Goal: Information Seeking & Learning: Check status

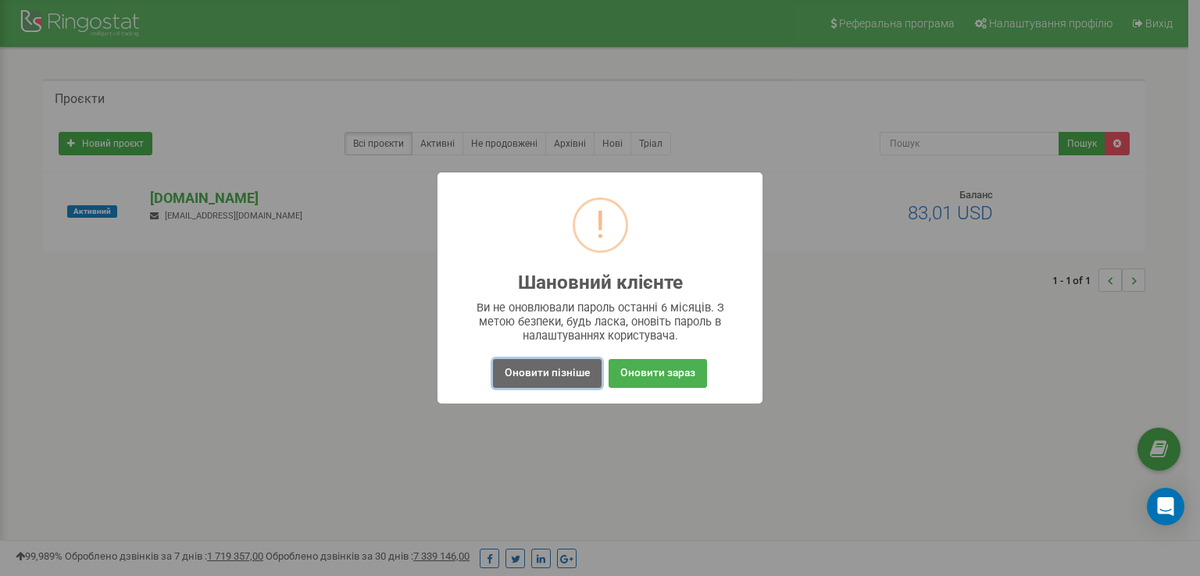
click at [525, 368] on button "Оновити пізніше" at bounding box center [547, 373] width 109 height 29
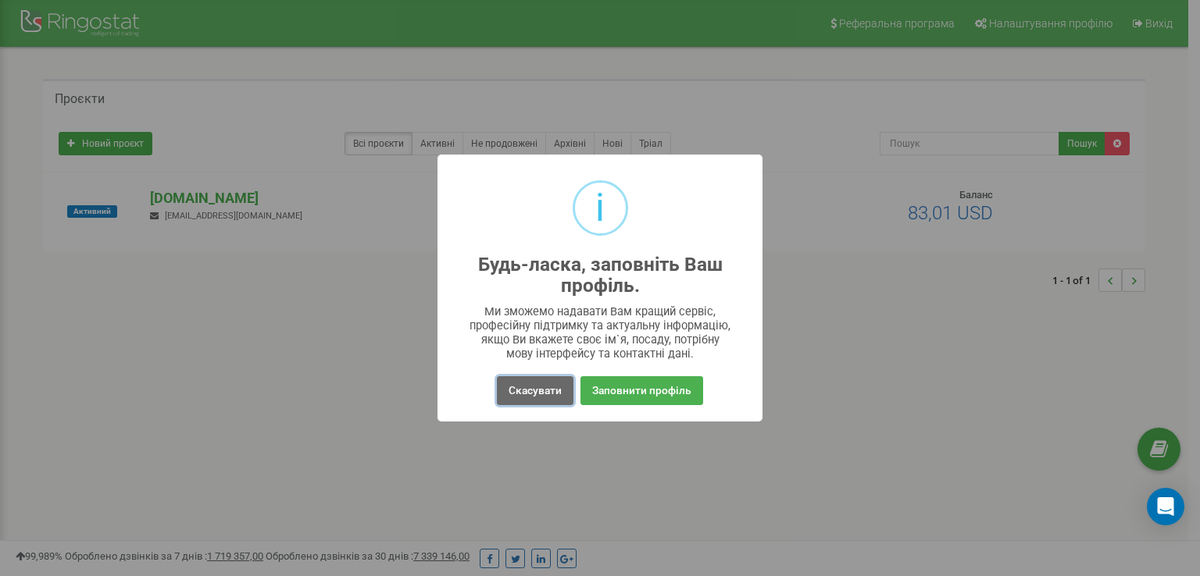
click at [531, 398] on button "Скасувати" at bounding box center [535, 390] width 77 height 29
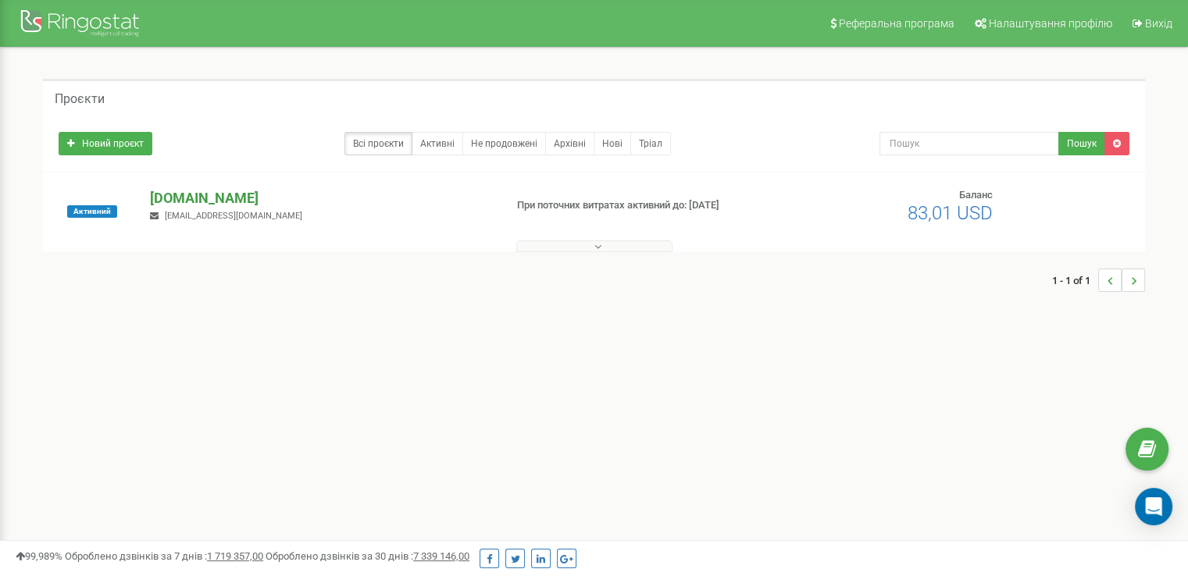
click at [178, 200] on p "[DOMAIN_NAME]" at bounding box center [320, 198] width 341 height 20
click at [167, 201] on p "[DOMAIN_NAME]" at bounding box center [320, 198] width 341 height 20
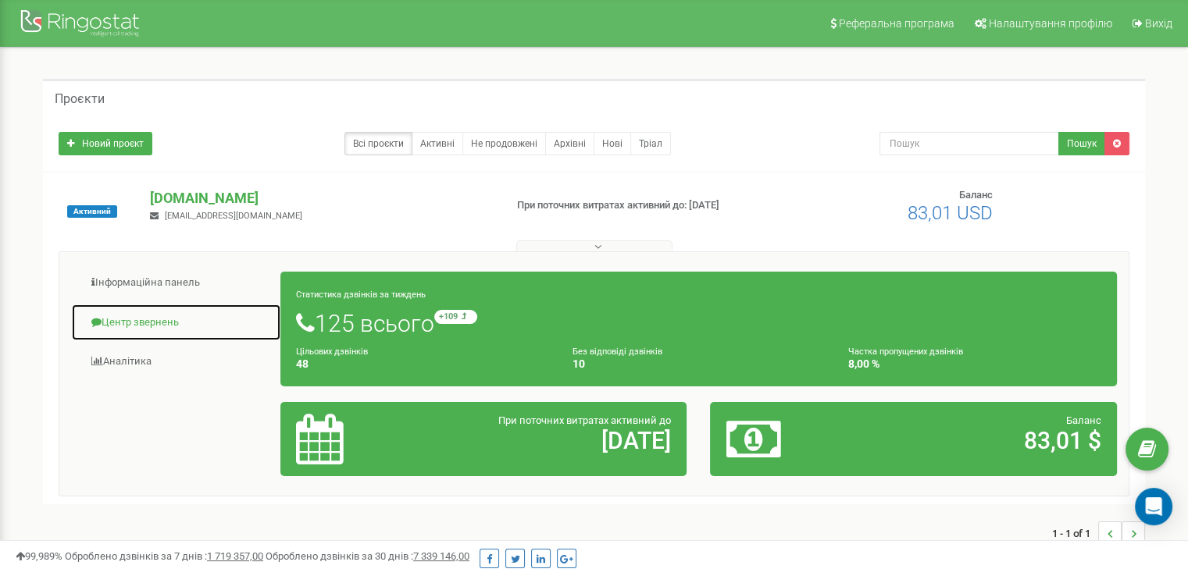
click at [155, 318] on link "Центр звернень" at bounding box center [176, 323] width 210 height 38
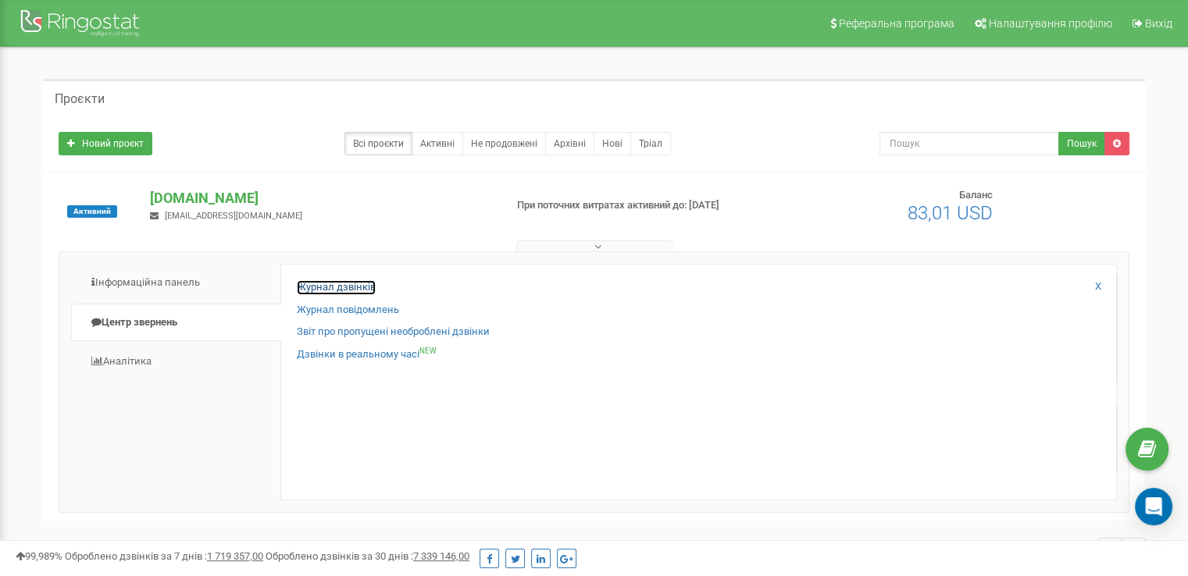
click at [342, 284] on link "Журнал дзвінків" at bounding box center [336, 287] width 79 height 15
click at [340, 333] on link "Звіт про пропущені необроблені дзвінки" at bounding box center [393, 332] width 193 height 15
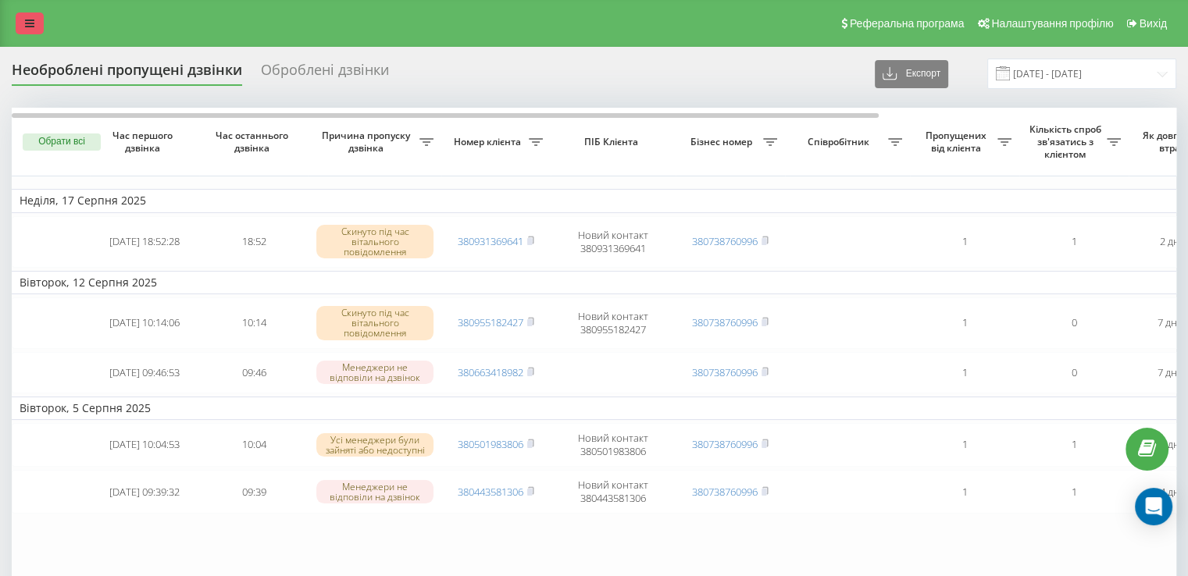
click at [37, 23] on link at bounding box center [30, 23] width 28 height 22
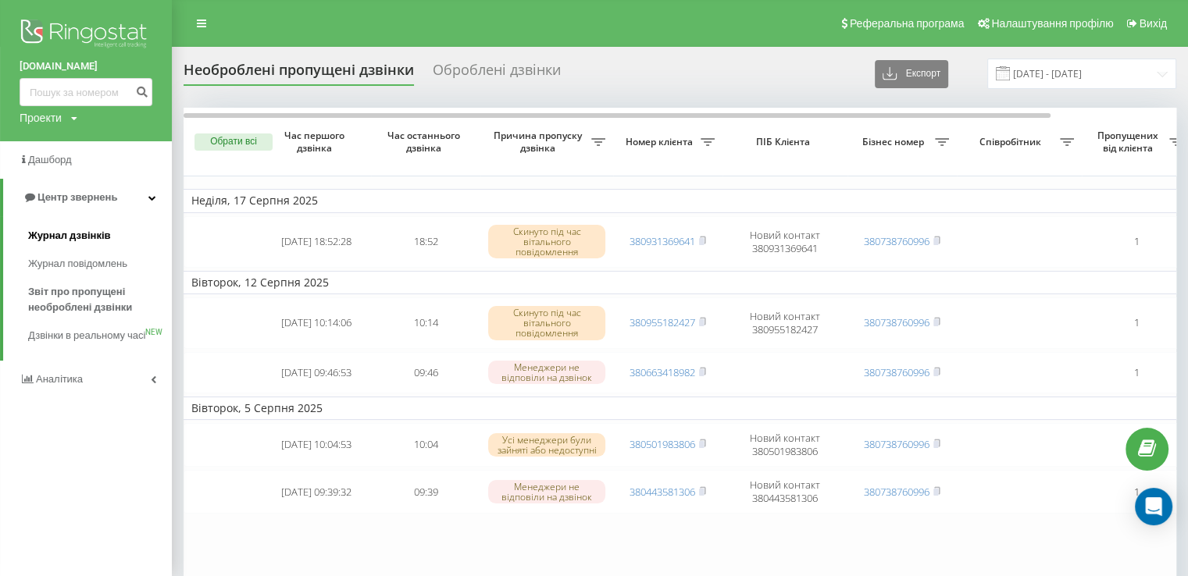
click at [72, 243] on span "Журнал дзвінків" at bounding box center [69, 236] width 83 height 16
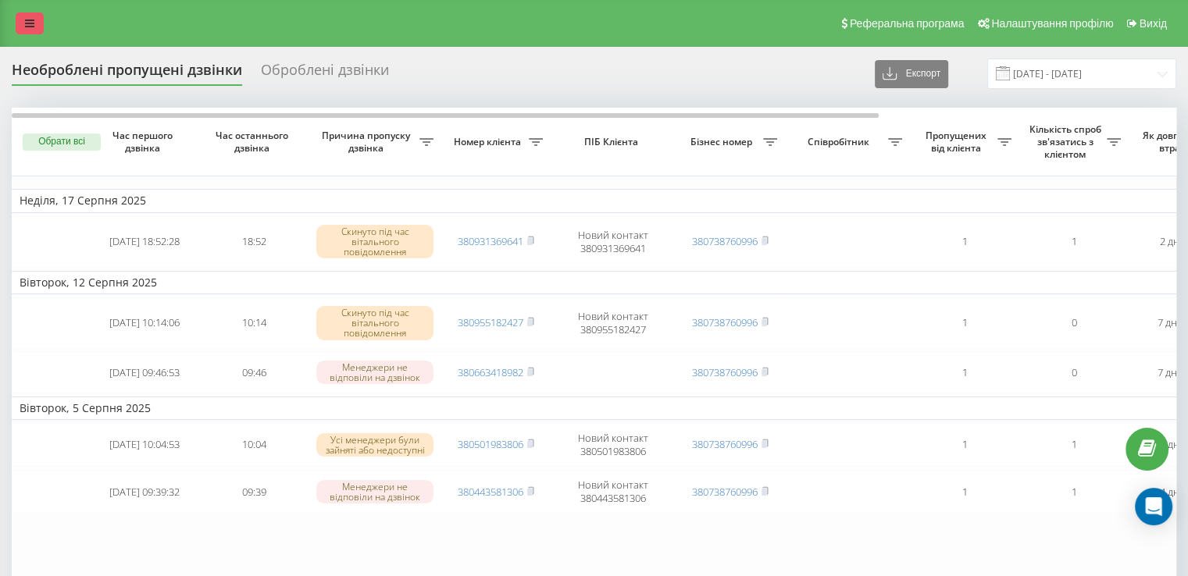
click at [35, 29] on link at bounding box center [30, 23] width 28 height 22
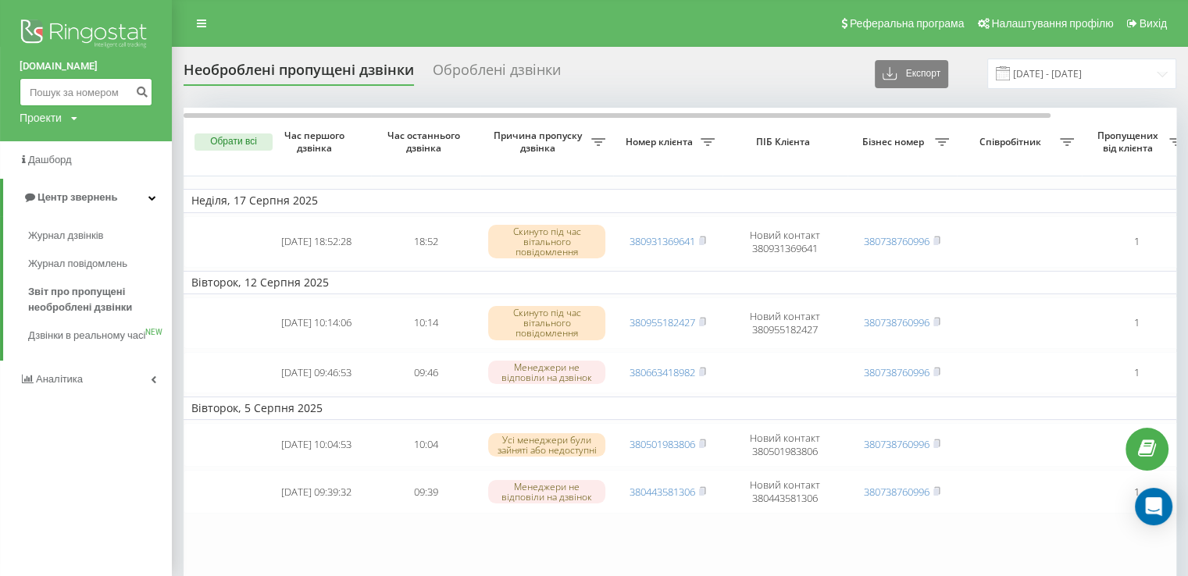
click at [91, 95] on input at bounding box center [86, 92] width 133 height 28
click at [100, 394] on link "Аналiтика" at bounding box center [86, 379] width 172 height 37
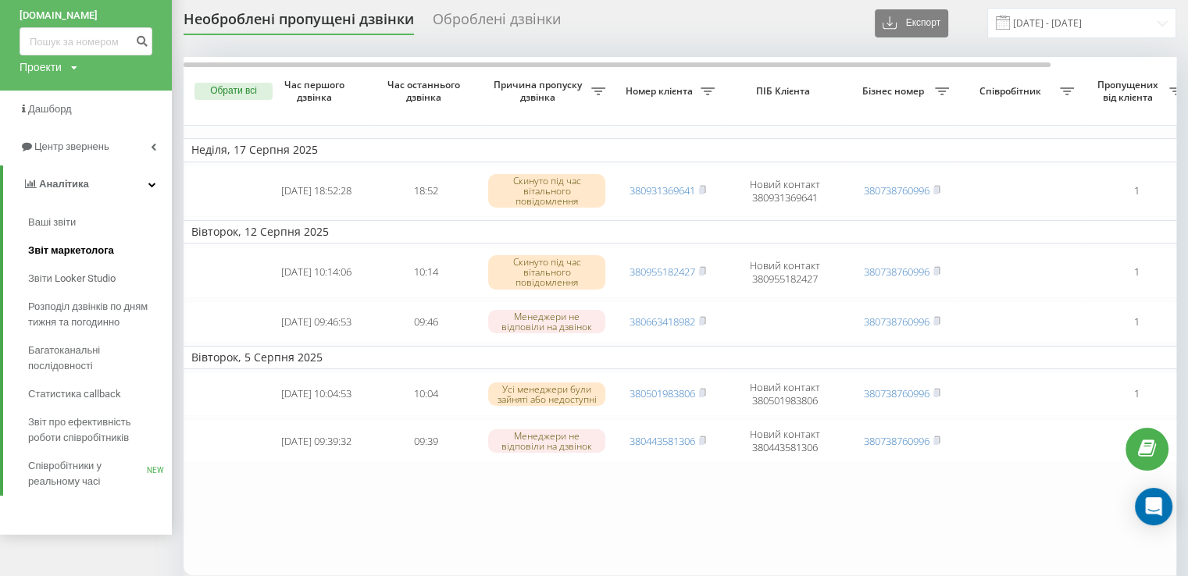
scroll to position [78, 0]
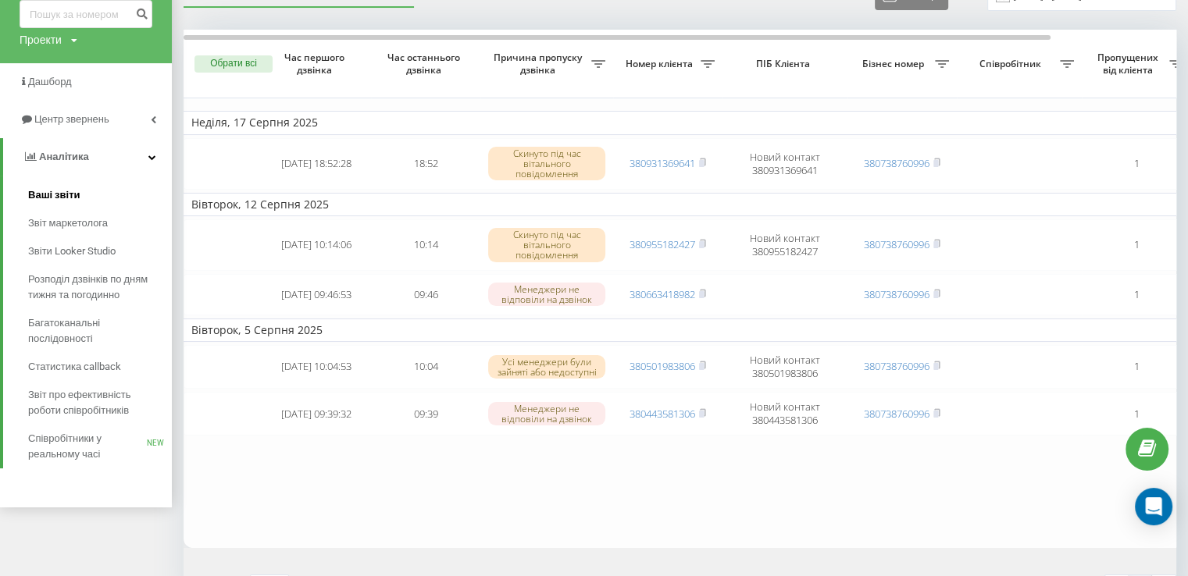
click at [45, 192] on span "Ваші звіти" at bounding box center [54, 195] width 52 height 16
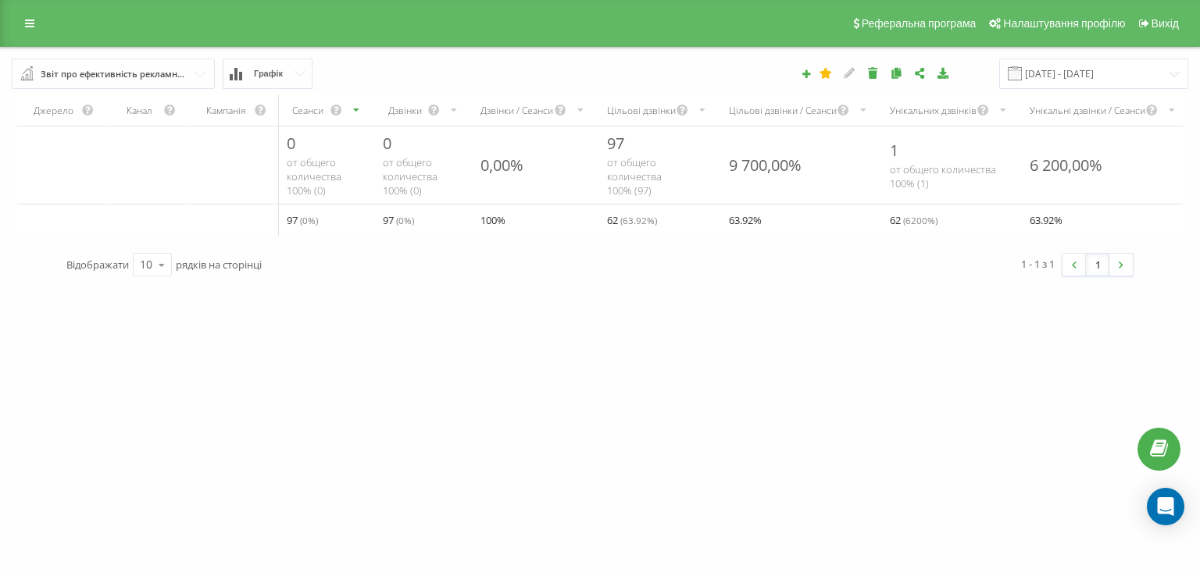
click at [872, 416] on div "[DOMAIN_NAME] Проекти [DOMAIN_NAME] Дашборд Центр звернень Аналiтика Ваші звіти…" at bounding box center [600, 288] width 1200 height 576
click at [396, 154] on div "0 от общего количества 100% ( 0 )" at bounding box center [422, 165] width 98 height 77
click at [44, 31] on div "Реферальна програма Налаштування профілю Вихід" at bounding box center [600, 23] width 1200 height 47
click at [37, 27] on link at bounding box center [30, 23] width 28 height 22
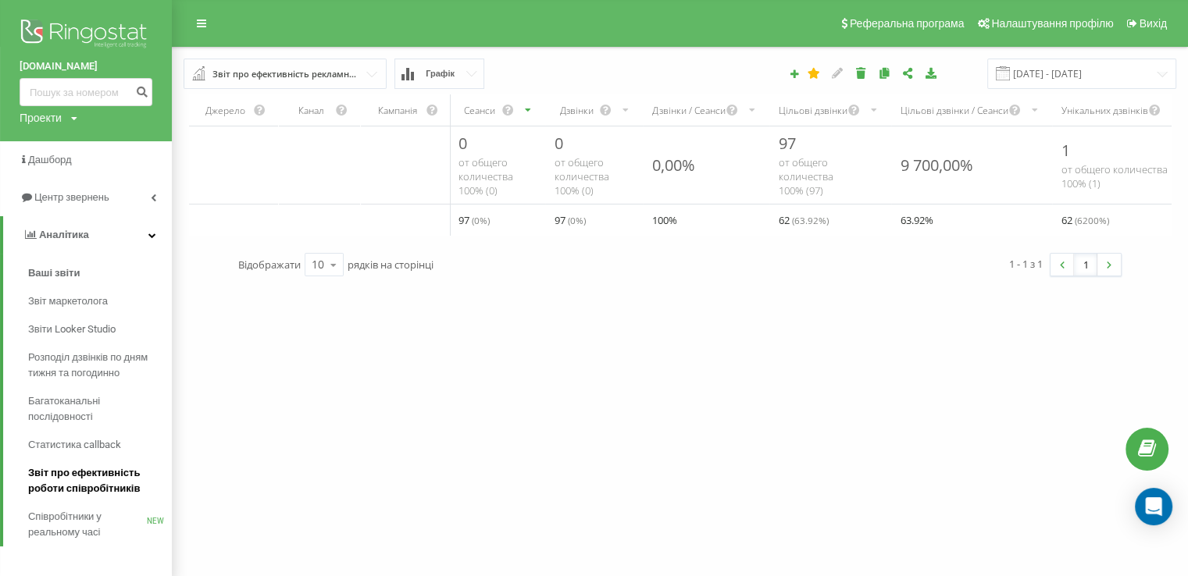
click at [99, 479] on span "Звіт про ефективність роботи співробітників" at bounding box center [96, 481] width 136 height 31
click at [109, 472] on span "Звіт про ефективність роботи співробітників" at bounding box center [96, 481] width 136 height 31
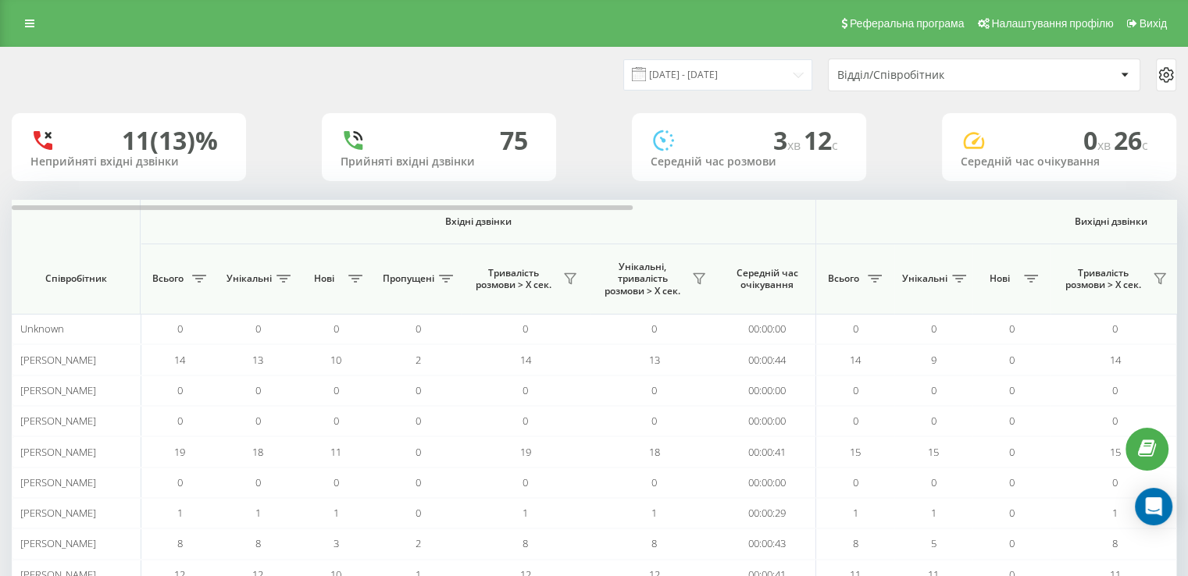
click at [194, 121] on div "11 (13)% Неприйняті вхідні дзвінки" at bounding box center [129, 147] width 234 height 68
click at [187, 137] on div "11 (13)%" at bounding box center [170, 141] width 96 height 30
click at [351, 82] on div "[DATE] - [DATE] Відділ/Співробітник" at bounding box center [594, 75] width 1165 height 33
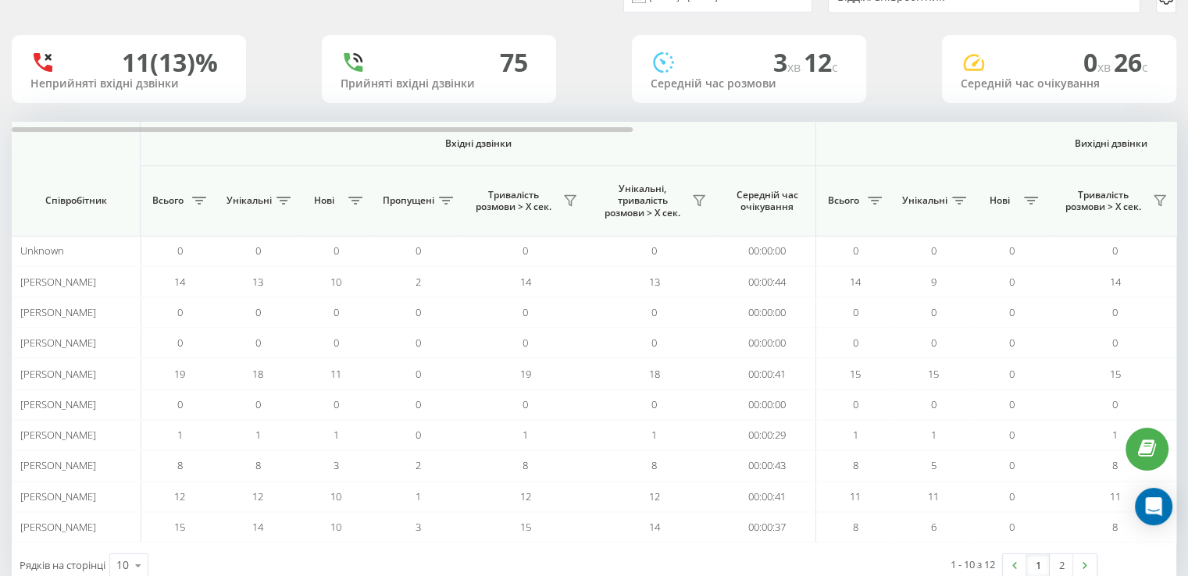
scroll to position [118, 0]
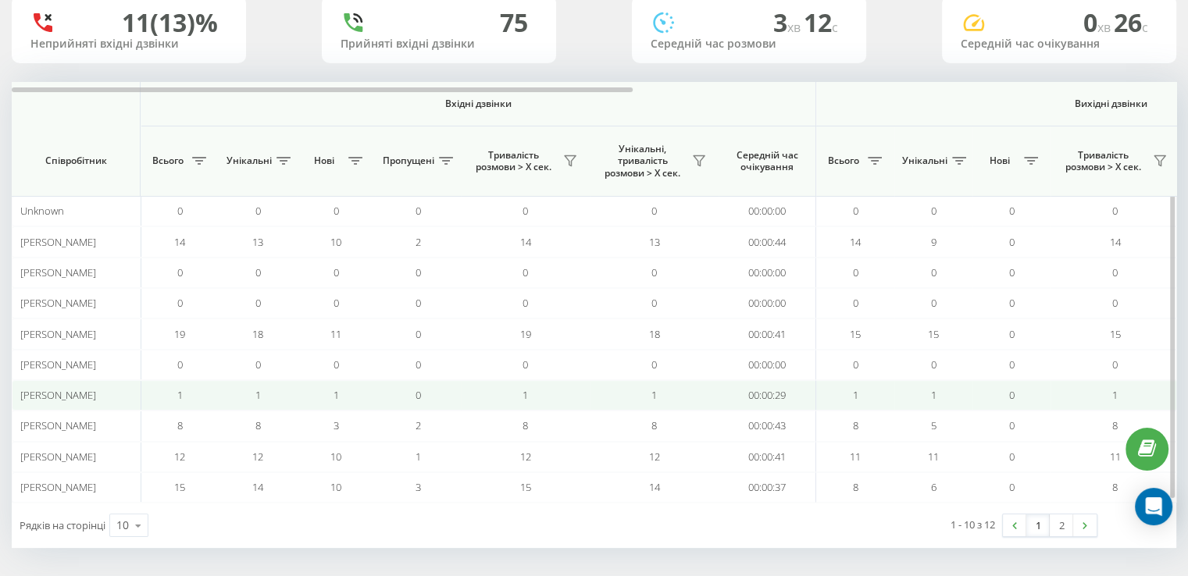
click at [413, 394] on td "0" at bounding box center [418, 395] width 86 height 30
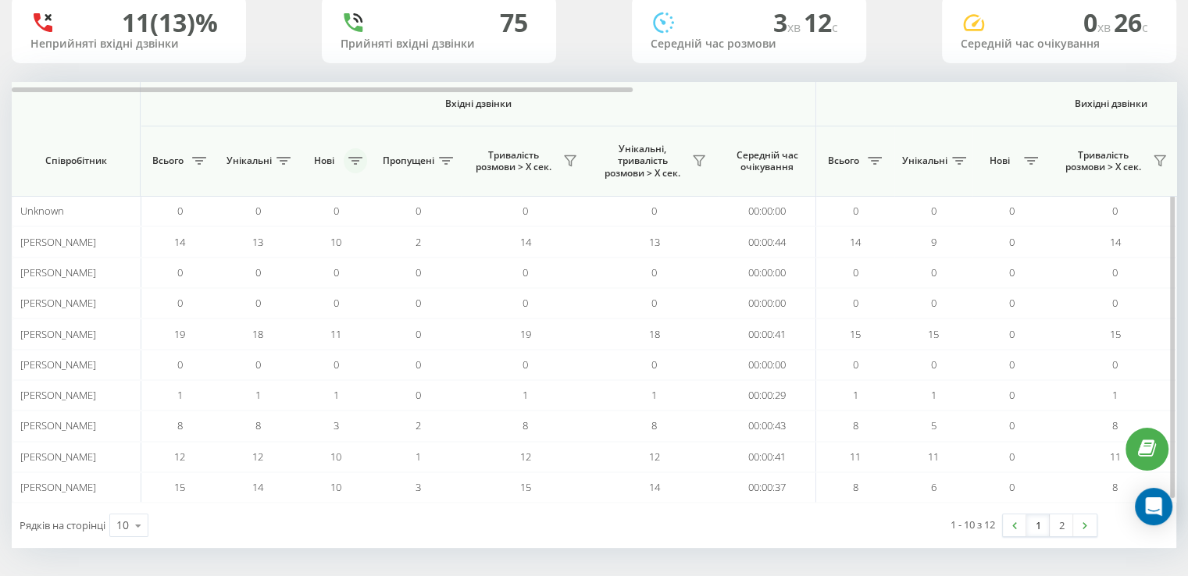
click at [357, 162] on icon at bounding box center [355, 161] width 14 height 8
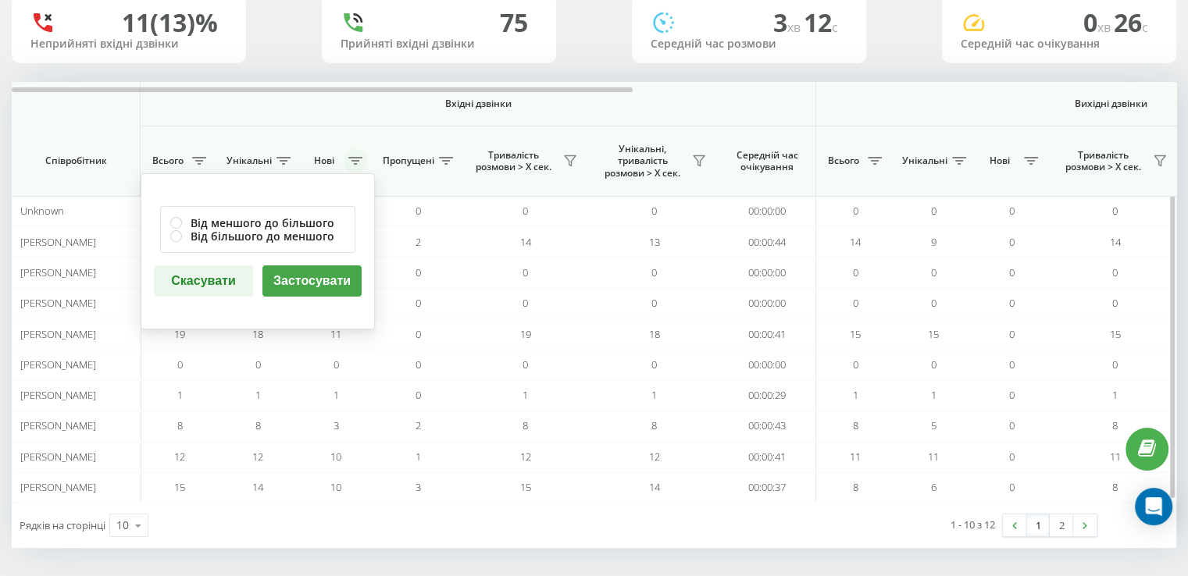
click at [357, 162] on icon at bounding box center [355, 161] width 14 height 8
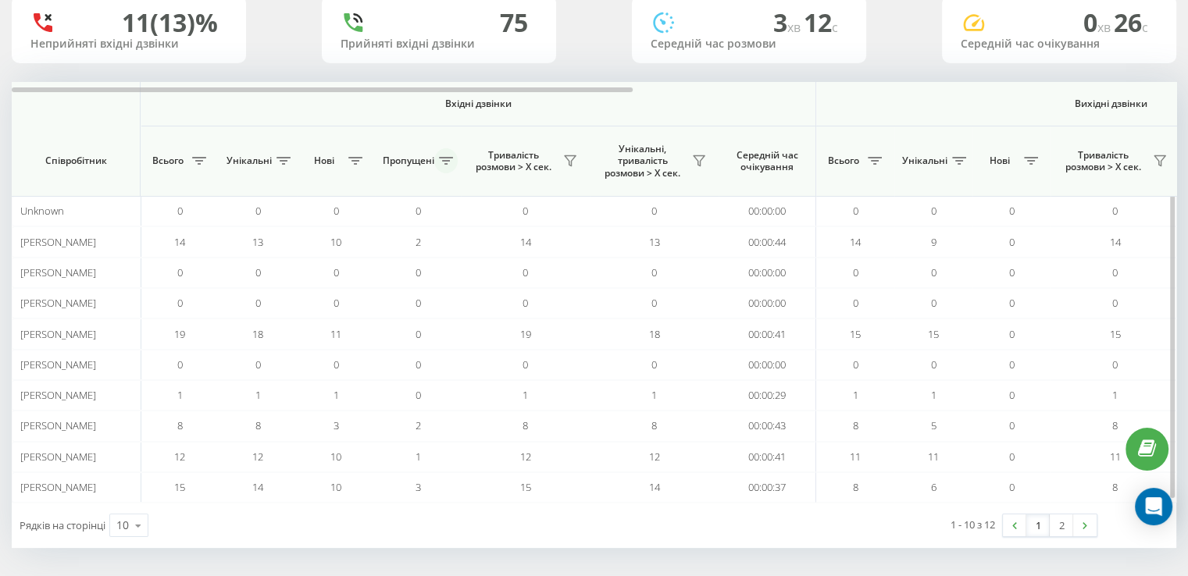
click at [450, 163] on icon at bounding box center [446, 161] width 14 height 8
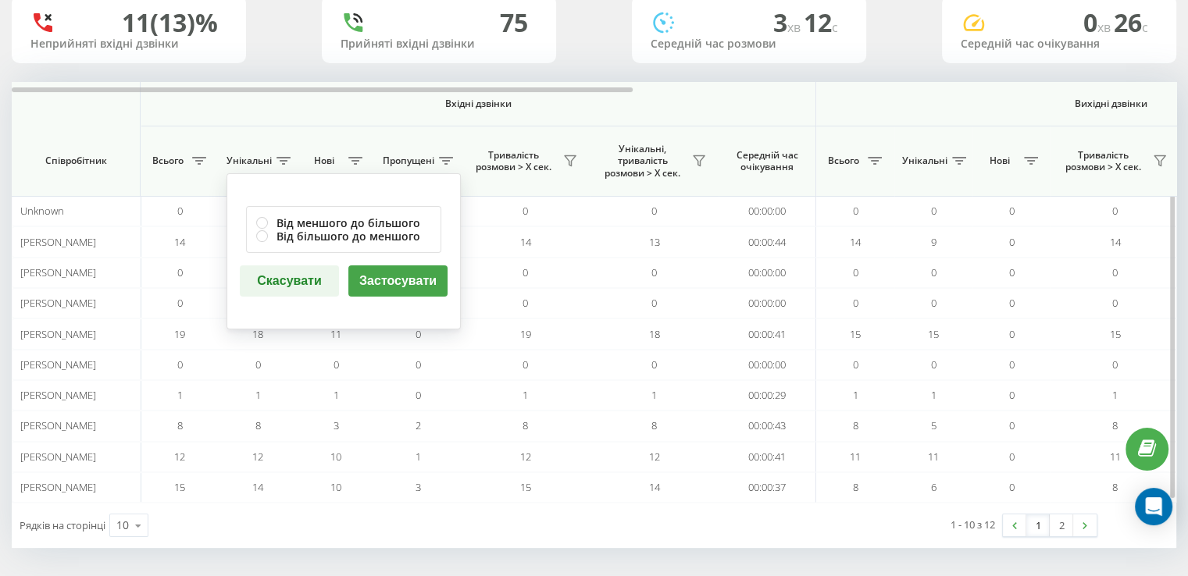
click at [545, 129] on th "Тривалість розмови > Х сек." at bounding box center [525, 162] width 129 height 70
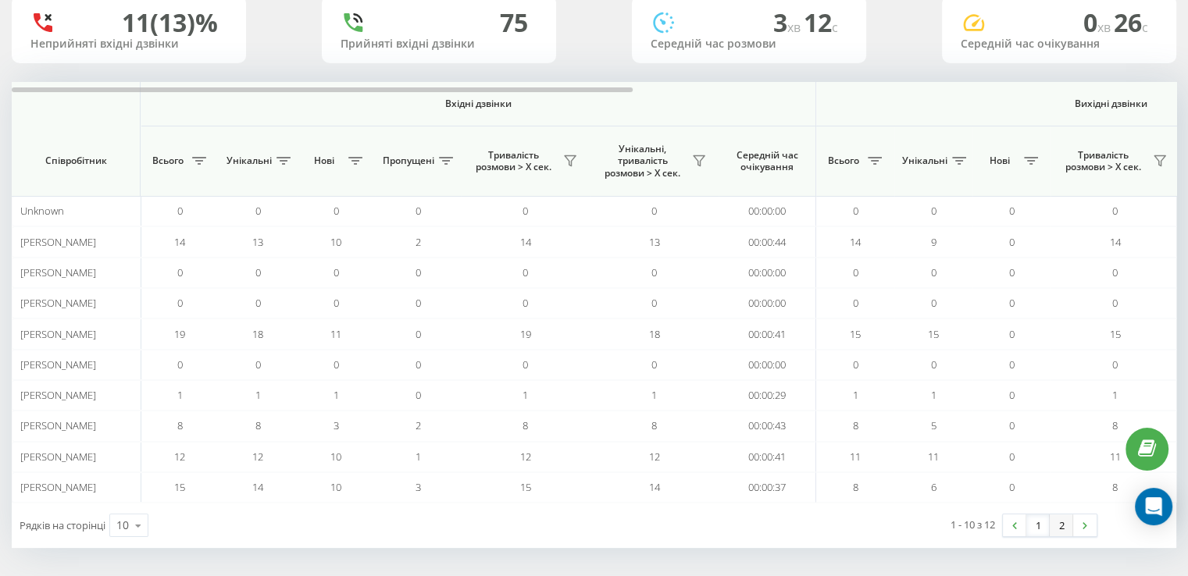
click at [1066, 517] on link "2" at bounding box center [1061, 526] width 23 height 22
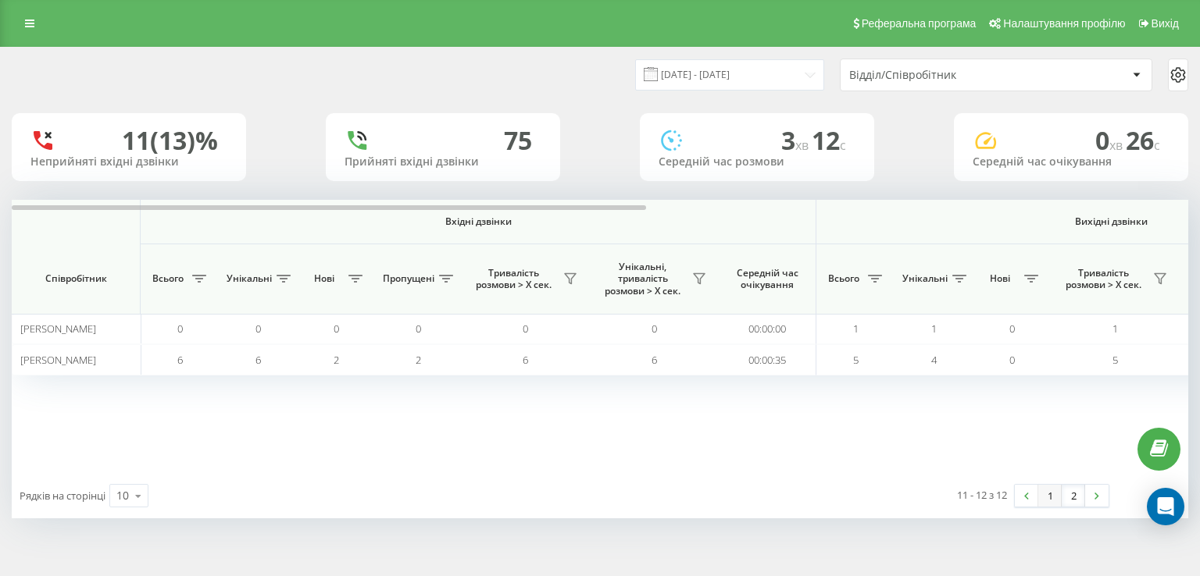
click at [1050, 494] on link "1" at bounding box center [1049, 496] width 23 height 22
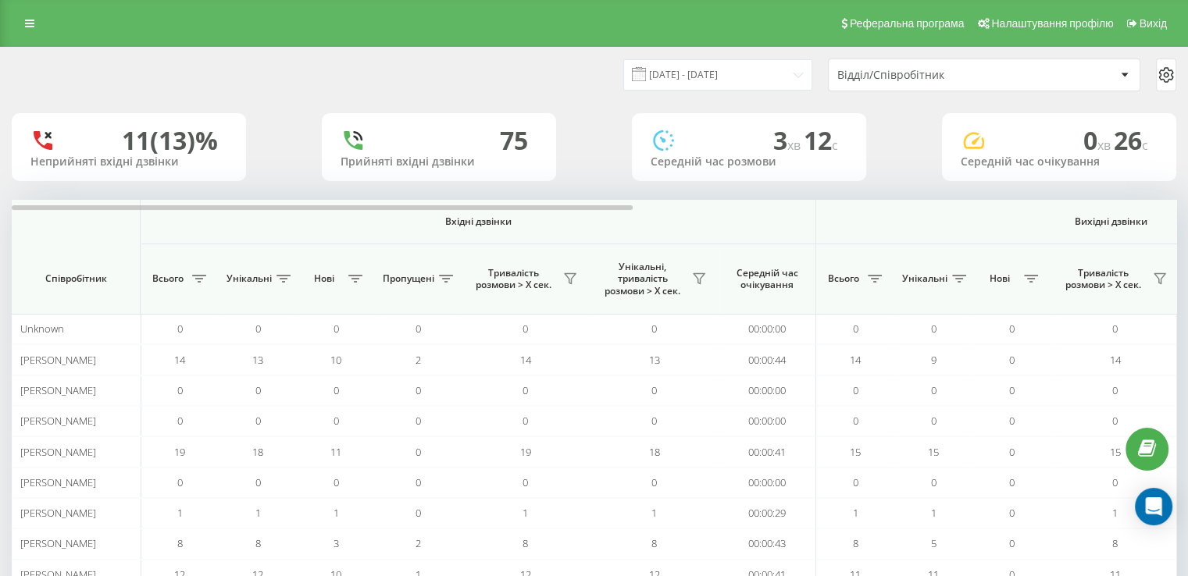
click at [994, 56] on div "[DATE] - [DATE] Відділ/Співробітник" at bounding box center [594, 75] width 1186 height 55
click at [1000, 62] on div "Відділ/Співробітник" at bounding box center [984, 74] width 311 height 31
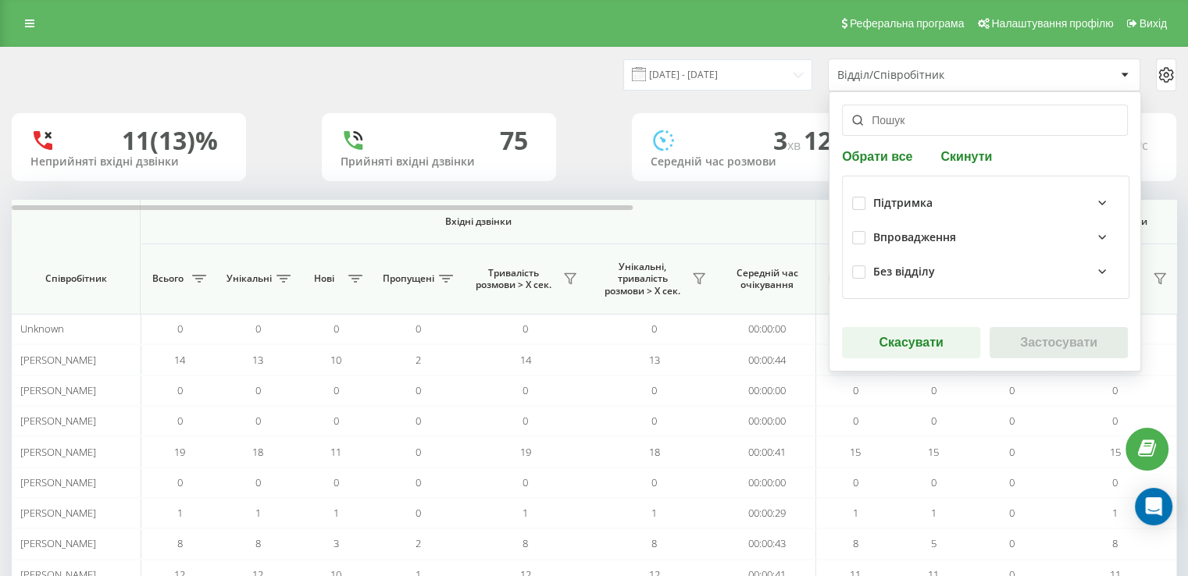
click at [1006, 78] on div "Відділ/Співробітник" at bounding box center [930, 75] width 187 height 13
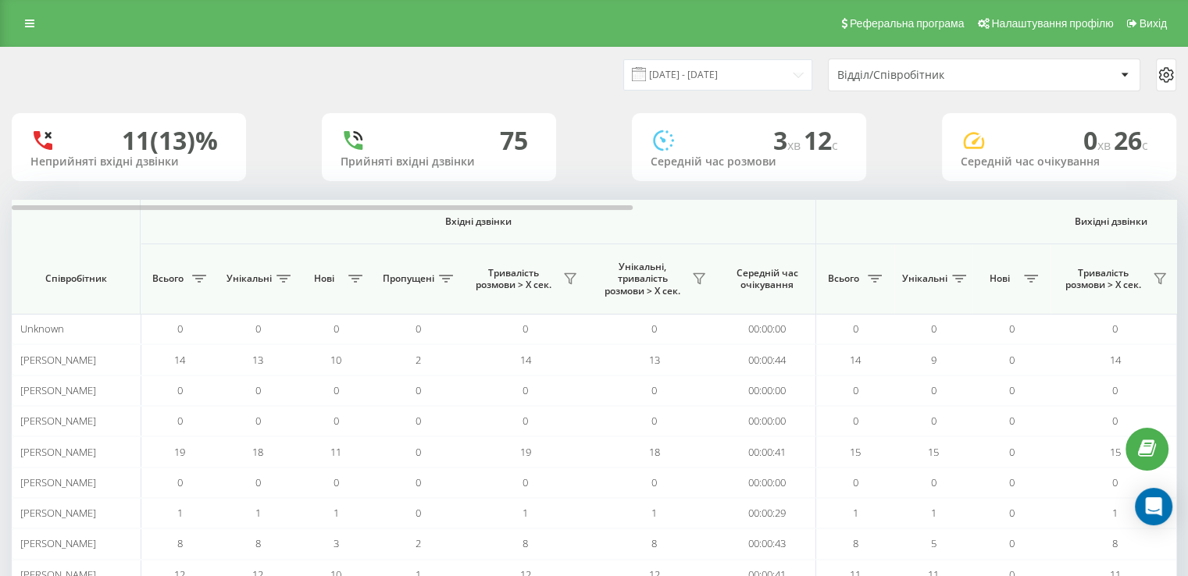
click at [1007, 78] on div "Відділ/Співробітник" at bounding box center [930, 75] width 187 height 13
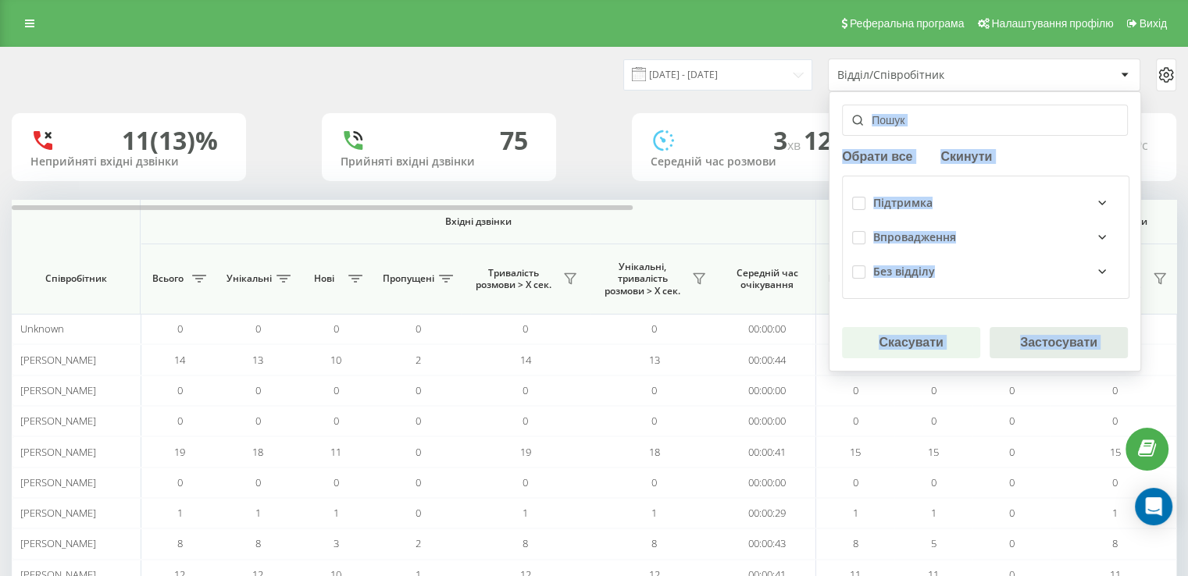
click at [1006, 76] on div "Відділ/Співробітник" at bounding box center [930, 75] width 187 height 13
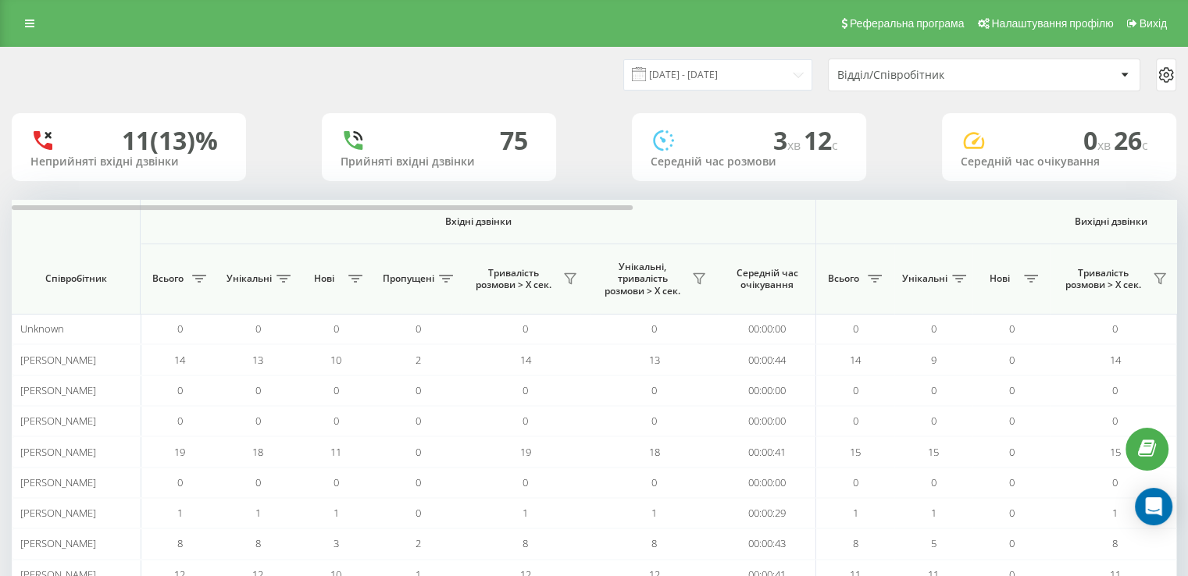
click at [1006, 76] on div "Відділ/Співробітник" at bounding box center [930, 75] width 187 height 13
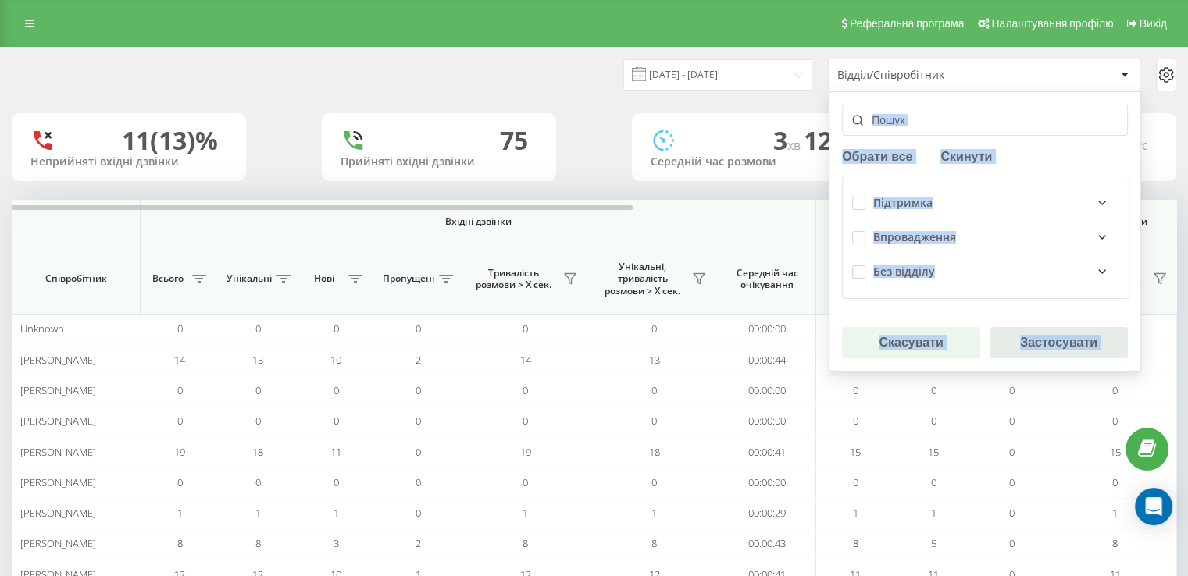
click at [1006, 76] on div "Відділ/Співробітник" at bounding box center [930, 75] width 187 height 13
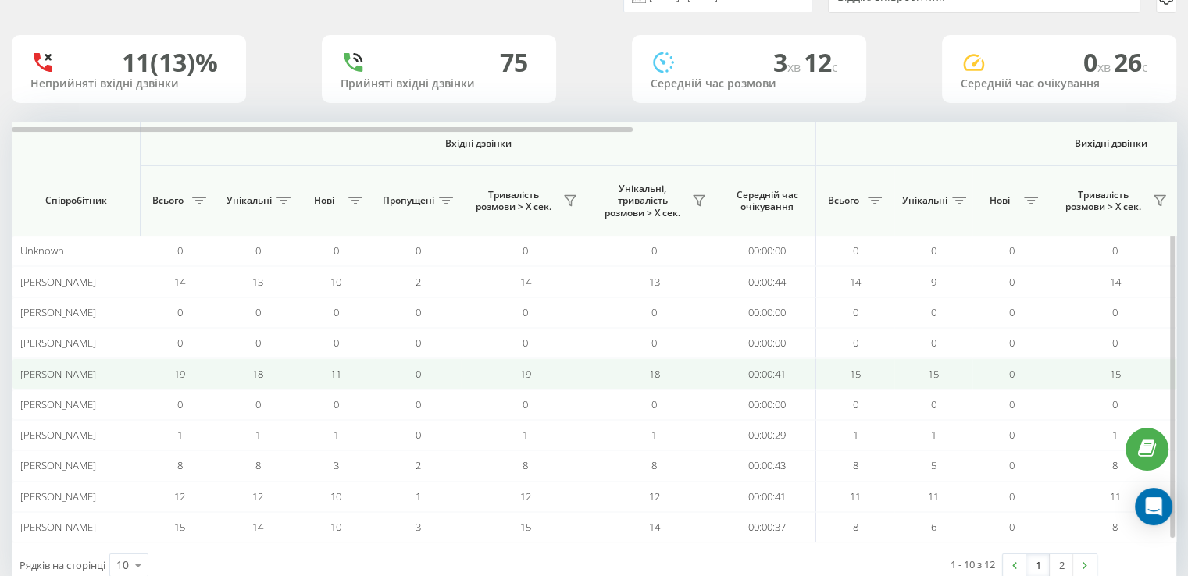
scroll to position [118, 0]
